Goal: Task Accomplishment & Management: Manage account settings

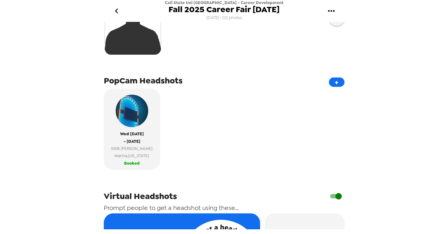
scroll to position [175, 0]
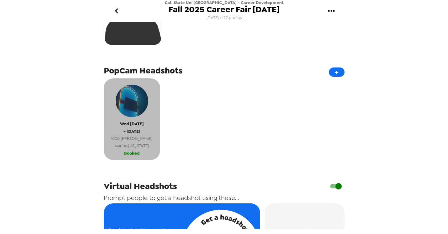
click at [120, 124] on span "[DATE]" at bounding box center [132, 123] width 24 height 7
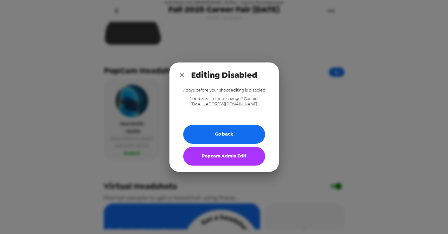
click at [215, 156] on button "Popcam Admin Edit" at bounding box center [224, 156] width 82 height 19
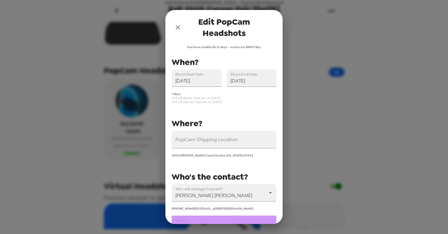
scroll to position [65, 0]
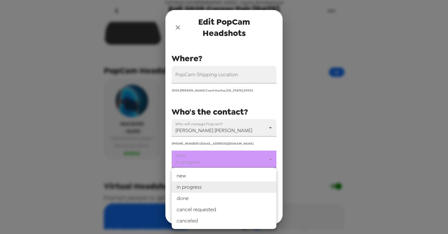
click at [256, 157] on body "Cali State Uni Monterey Bay - Career Development Fall 2025 Career Fair 10/8/25 …" at bounding box center [224, 117] width 448 height 234
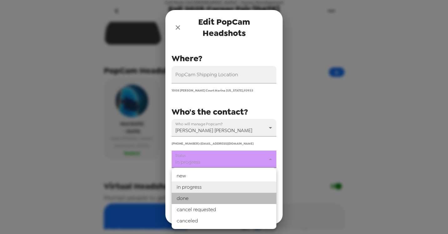
click at [225, 197] on li "done" at bounding box center [224, 198] width 105 height 11
type input "done"
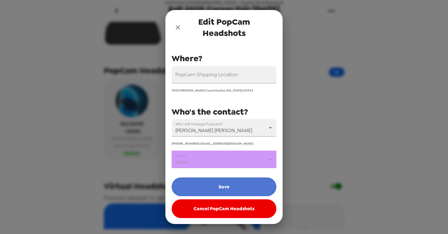
click at [227, 188] on button "Save" at bounding box center [224, 187] width 105 height 19
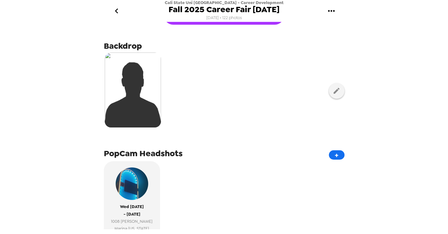
scroll to position [0, 0]
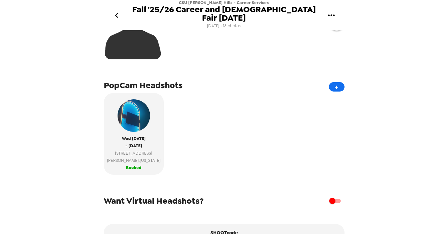
scroll to position [196, 0]
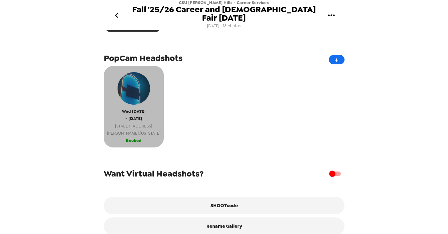
click at [132, 115] on span "- [DATE]" at bounding box center [133, 118] width 17 height 7
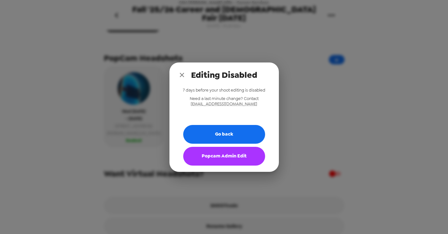
click at [236, 152] on button "Popcam Admin Edit" at bounding box center [224, 156] width 82 height 19
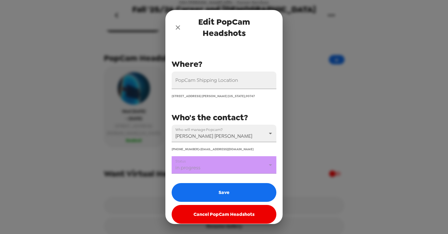
scroll to position [65, 0]
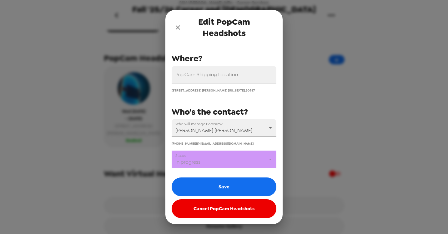
click at [251, 161] on body "CSU Dominguez Hills - Career Services Fall '25/26 Career and Internship Fair 10…" at bounding box center [224, 117] width 448 height 234
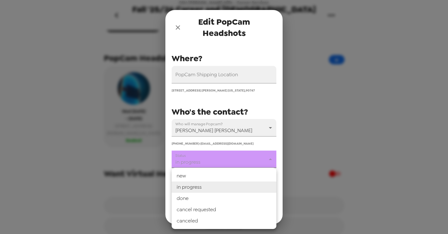
click at [212, 197] on li "done" at bounding box center [224, 198] width 105 height 11
type input "done"
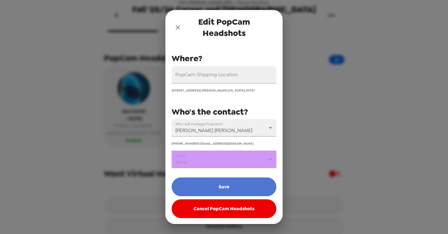
click at [222, 184] on button "Save" at bounding box center [224, 187] width 105 height 19
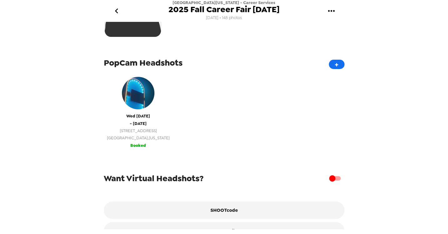
scroll to position [185, 0]
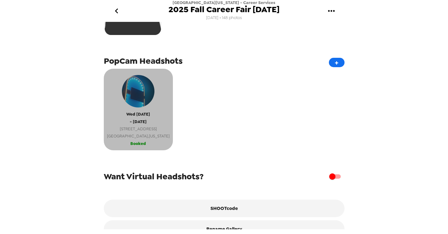
click at [135, 116] on span "[DATE]" at bounding box center [138, 114] width 24 height 7
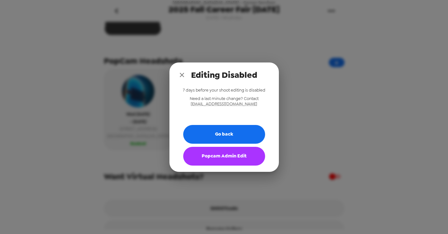
click at [207, 156] on button "Popcam Admin Edit" at bounding box center [224, 156] width 82 height 19
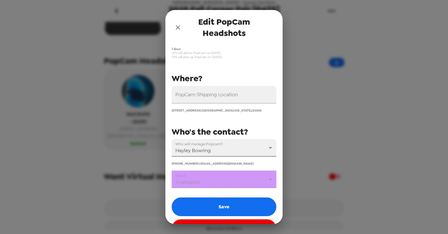
scroll to position [65, 0]
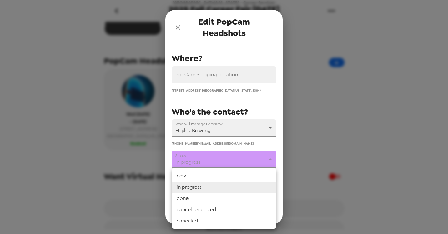
click at [256, 162] on body "[GEOGRAPHIC_DATA][US_STATE] - Career Services 2025 Fall Career Fair [DATE] [DAT…" at bounding box center [224, 117] width 448 height 234
click at [218, 197] on li "done" at bounding box center [224, 198] width 105 height 11
type input "done"
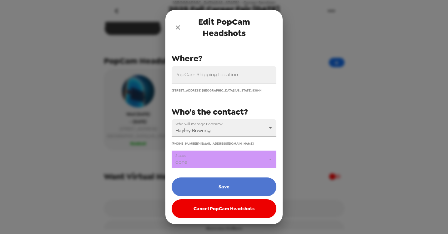
click at [226, 188] on button "Save" at bounding box center [224, 187] width 105 height 19
